Goal: Obtain resource: Download file/media

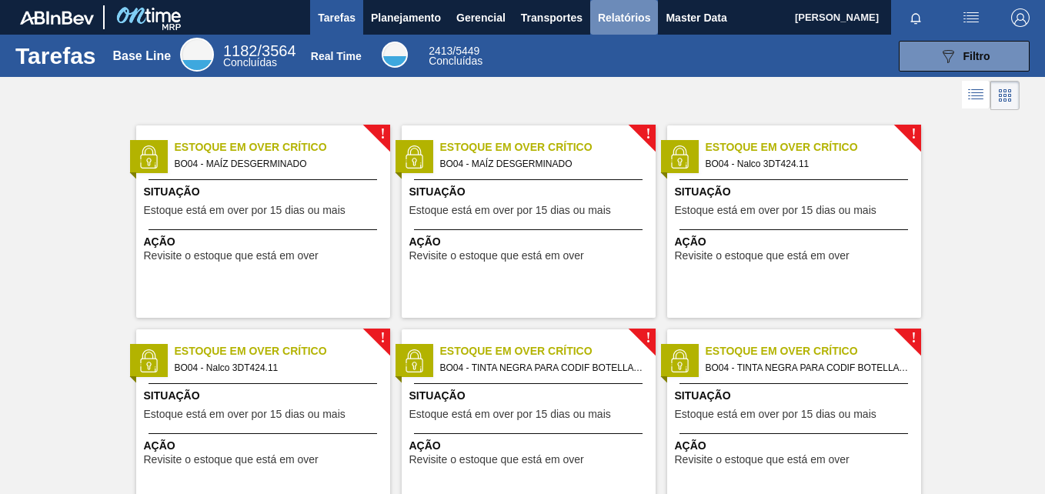
click at [639, 28] on button "Relatórios" at bounding box center [624, 17] width 68 height 35
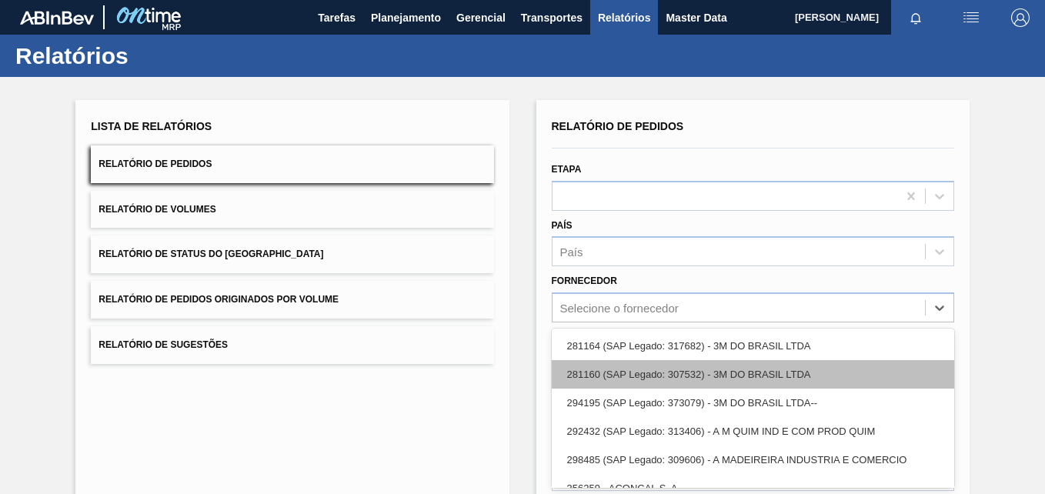
click at [610, 296] on div "option 281164 (SAP Legado: 317682) - 3M DO BRASIL LTDA focused, 1 of 101. 101 r…" at bounding box center [753, 307] width 403 height 30
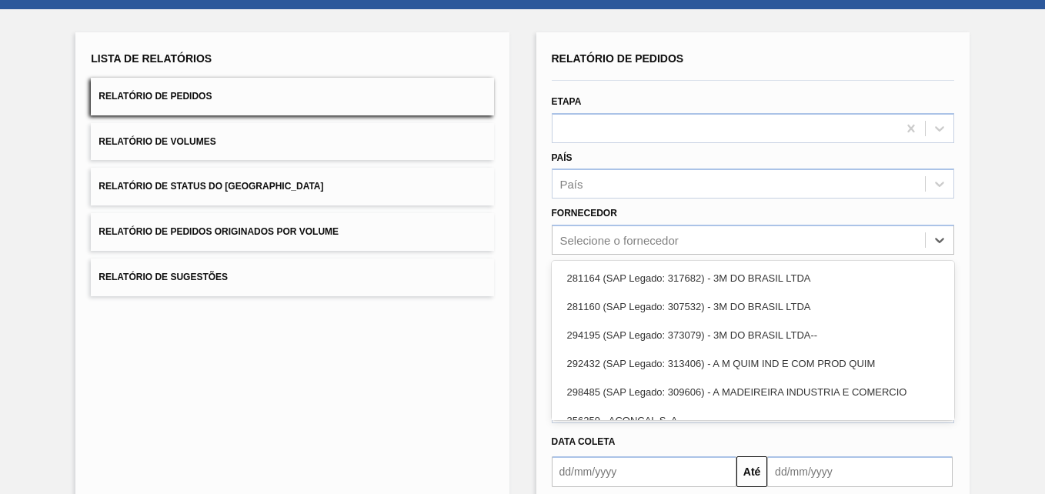
paste input "320622"
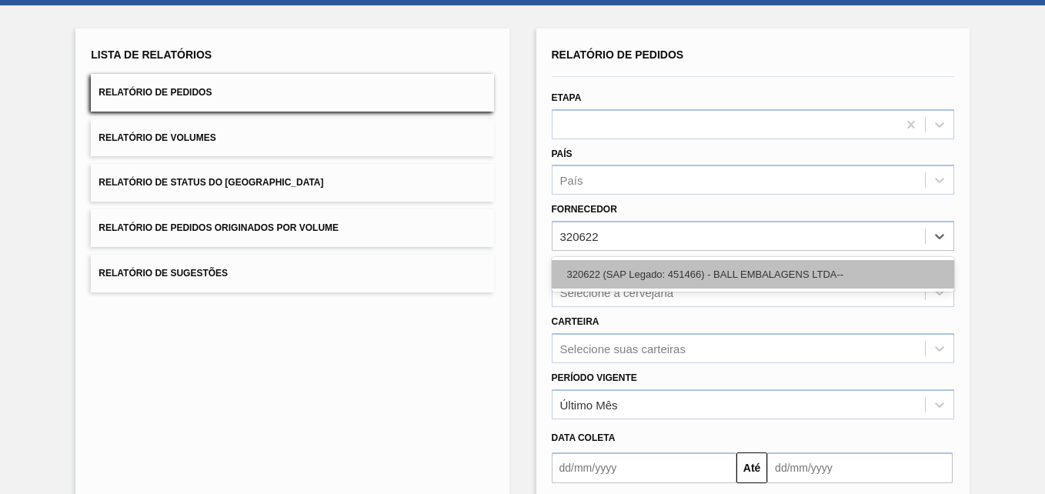
type input "320622"
click at [645, 268] on div "320622 (SAP Legado: 451466) - BALL EMBALAGENS LTDA--" at bounding box center [753, 274] width 403 height 28
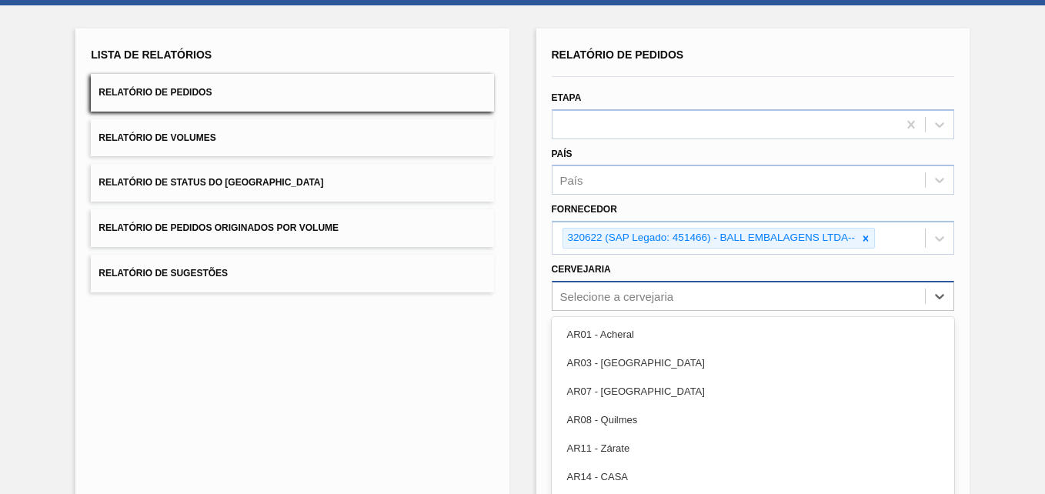
click at [593, 299] on div "option AR03 - Corrientes focused, 2 of 92. 92 results available. Use Up and Dow…" at bounding box center [753, 296] width 403 height 30
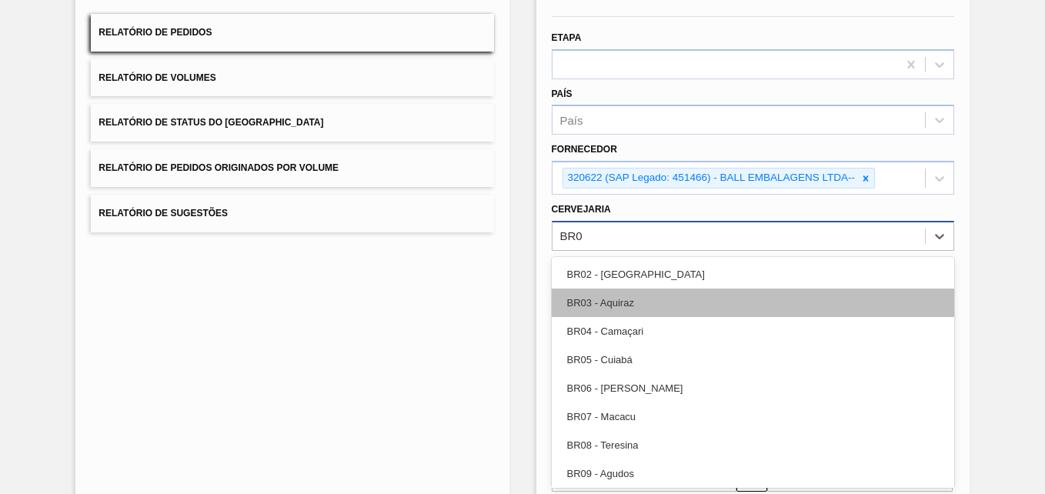
type input "BR02"
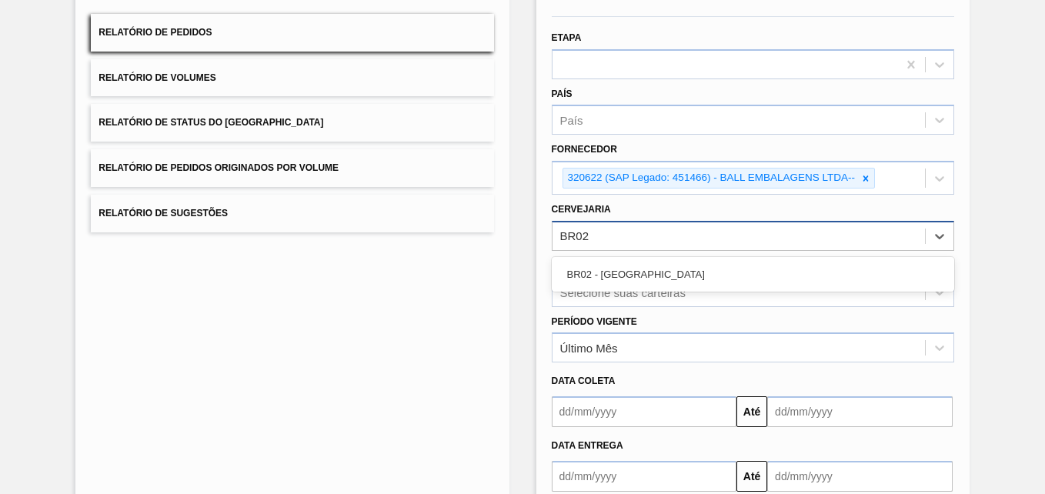
drag, startPoint x: 654, startPoint y: 273, endPoint x: 677, endPoint y: 260, distance: 25.9
click at [654, 272] on div "BR02 - [GEOGRAPHIC_DATA]" at bounding box center [753, 274] width 403 height 28
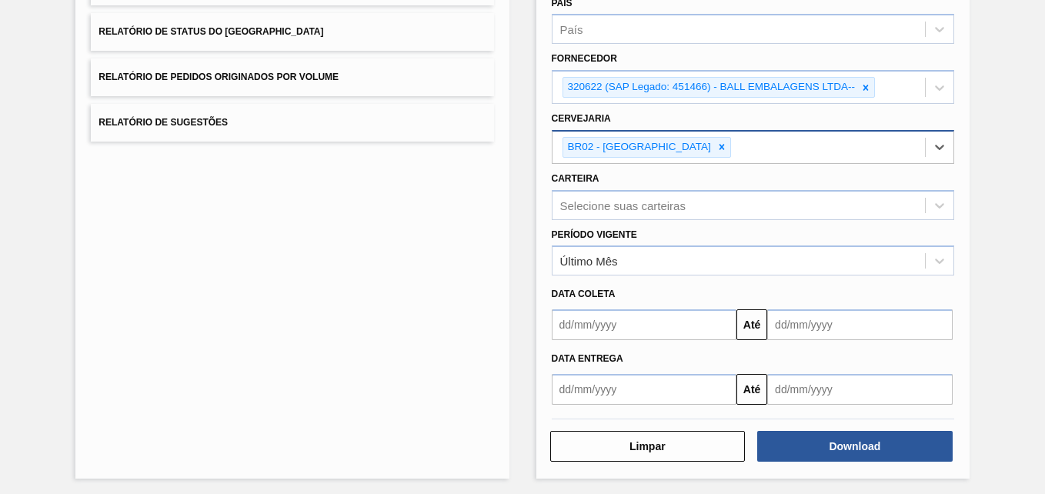
scroll to position [226, 0]
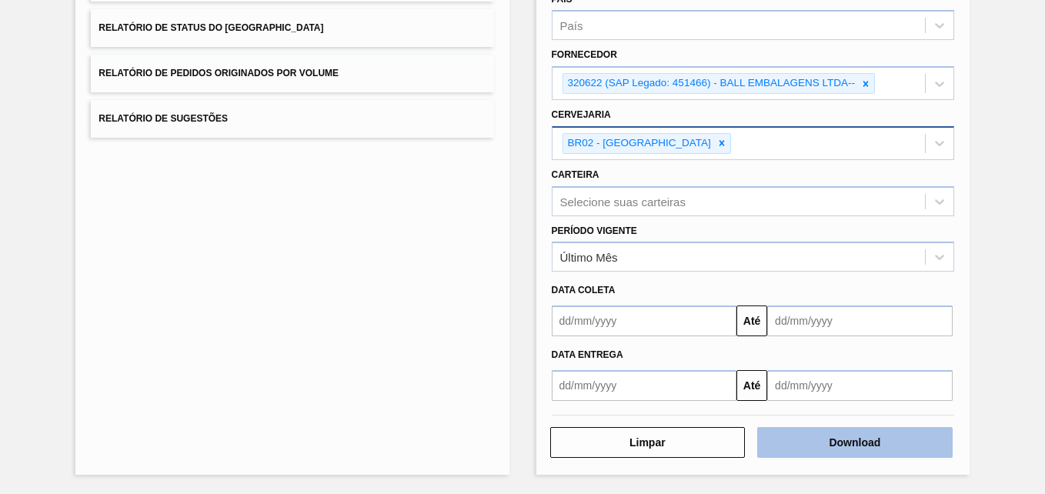
click at [898, 443] on button "Download" at bounding box center [855, 442] width 196 height 31
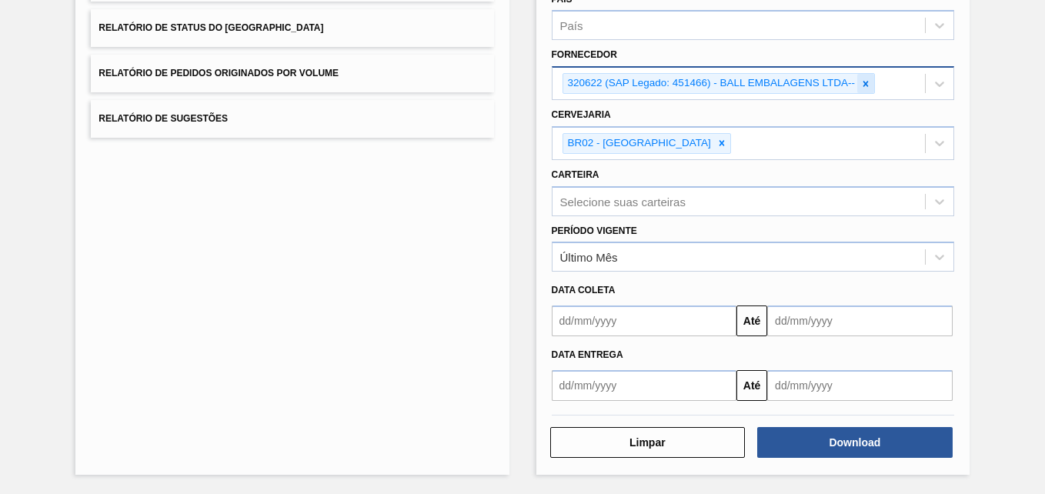
click at [870, 90] on div at bounding box center [865, 83] width 17 height 19
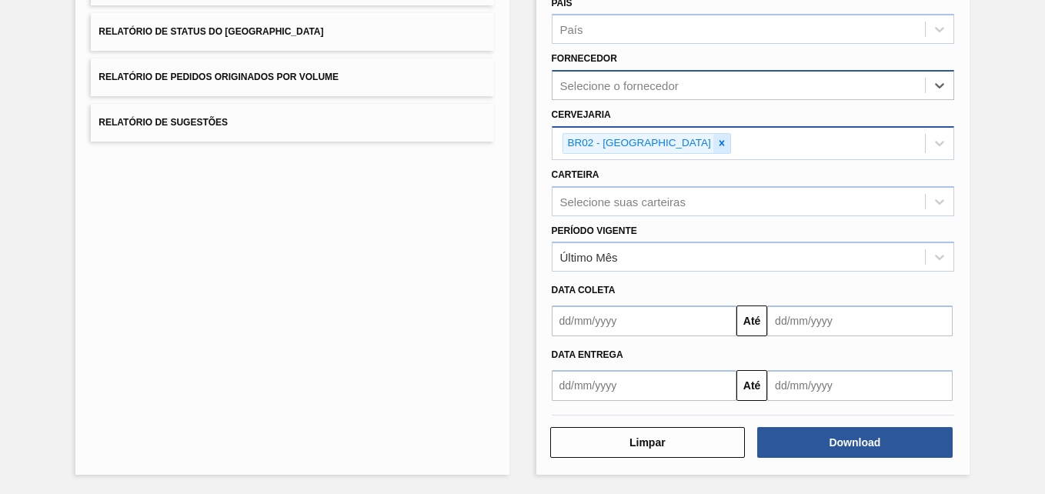
click at [717, 142] on icon at bounding box center [722, 143] width 11 height 11
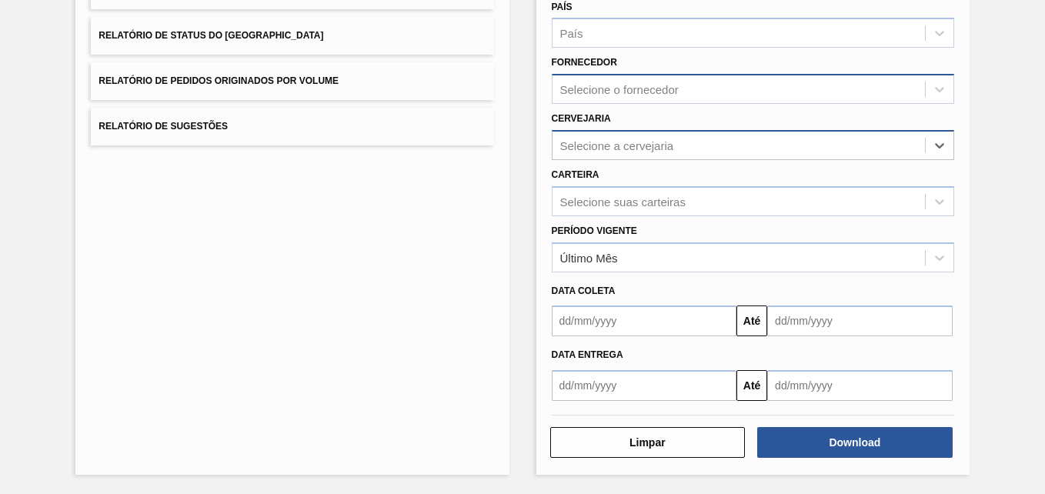
click at [621, 85] on div "Selecione o fornecedor" at bounding box center [619, 89] width 119 height 13
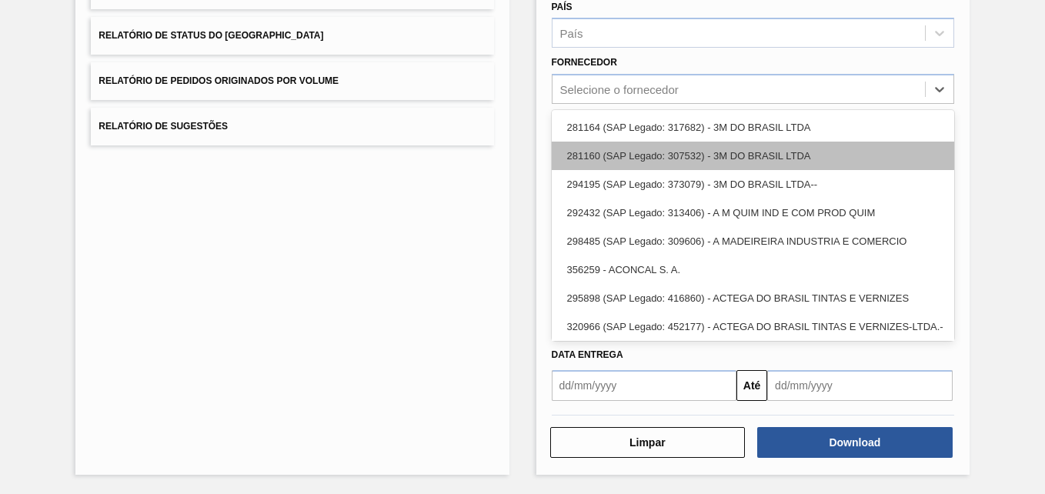
paste input "320622"
type input "320622"
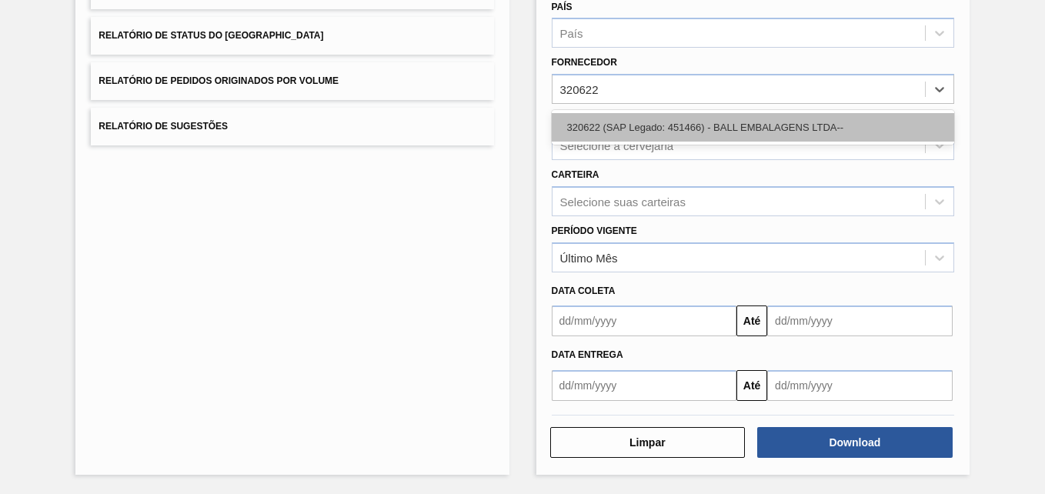
click at [667, 128] on div "320622 (SAP Legado: 451466) - BALL EMBALAGENS LTDA--" at bounding box center [753, 127] width 403 height 28
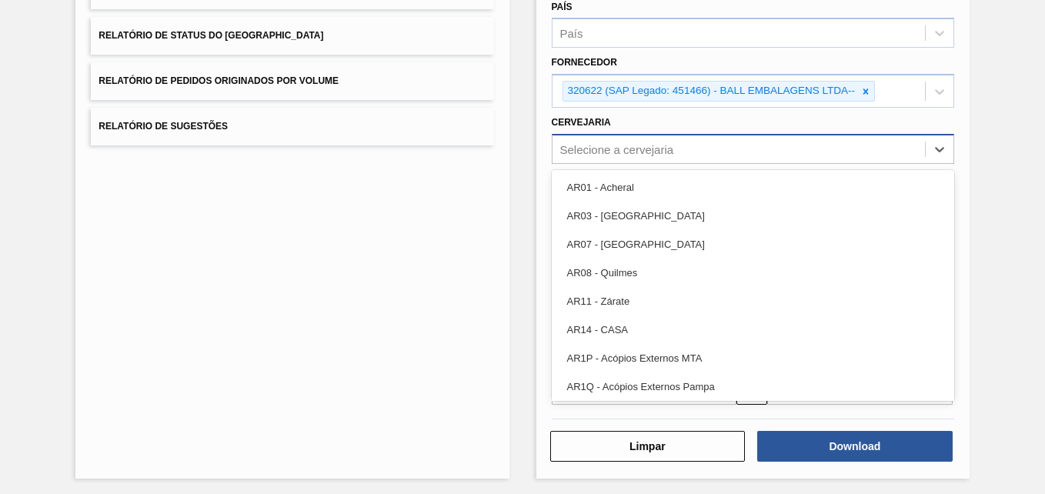
click at [579, 147] on div "Selecione a cervejaria" at bounding box center [617, 148] width 114 height 13
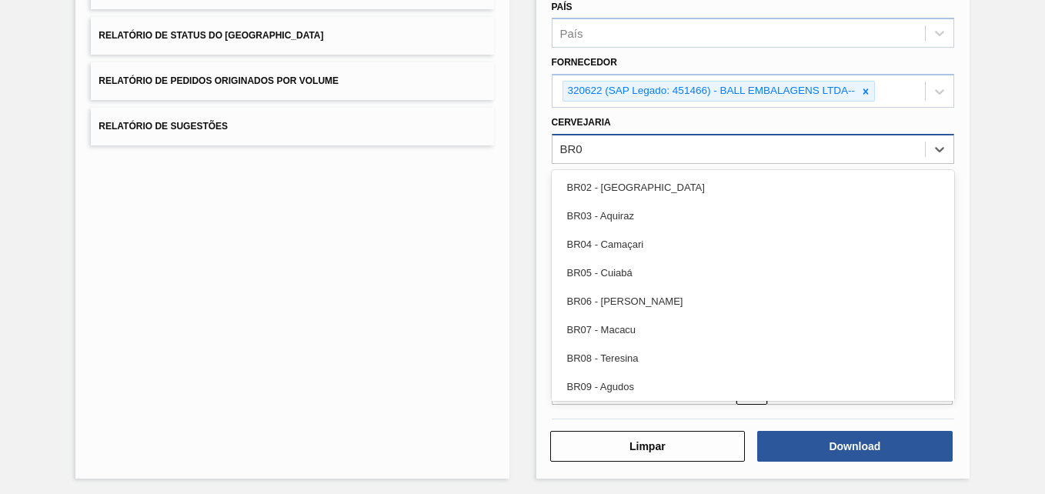
type input "BR02"
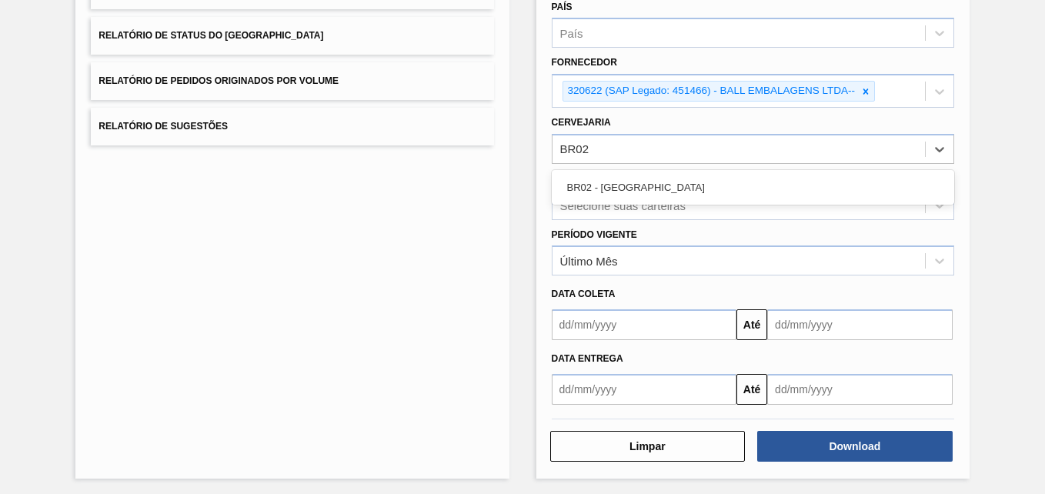
drag, startPoint x: 664, startPoint y: 182, endPoint x: 697, endPoint y: 209, distance: 42.1
click at [665, 183] on div "BR02 - [GEOGRAPHIC_DATA]" at bounding box center [753, 187] width 403 height 28
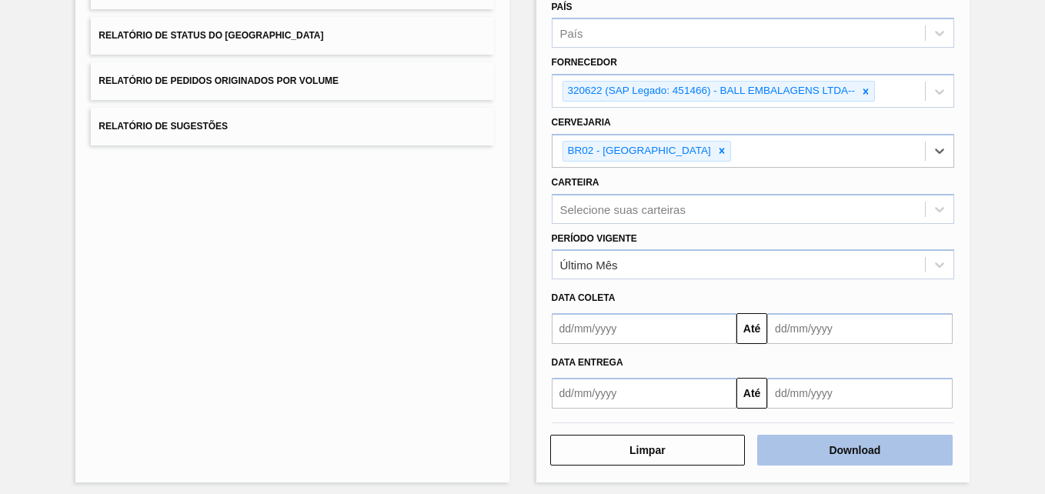
click at [886, 450] on button "Download" at bounding box center [855, 450] width 196 height 31
